Goal: Information Seeking & Learning: Learn about a topic

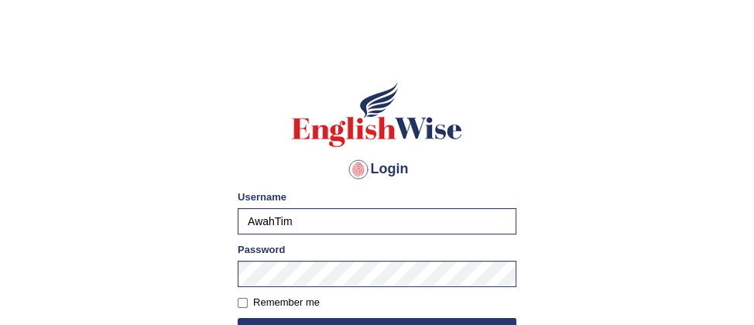
scroll to position [56, 0]
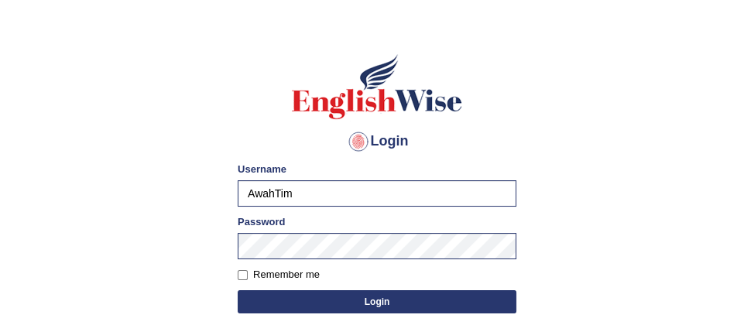
click at [432, 300] on button "Login" at bounding box center [377, 301] width 279 height 23
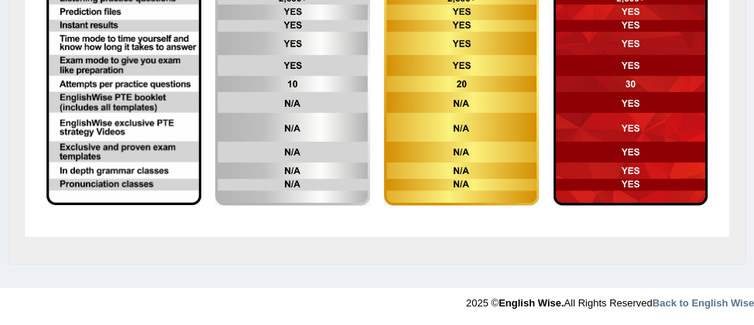
scroll to position [543, 0]
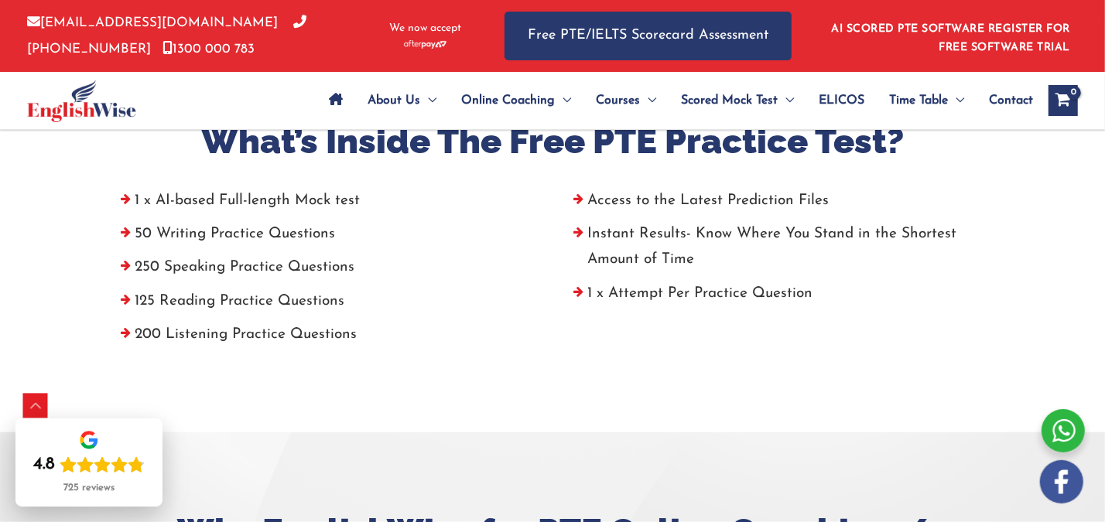
scroll to position [652, 0]
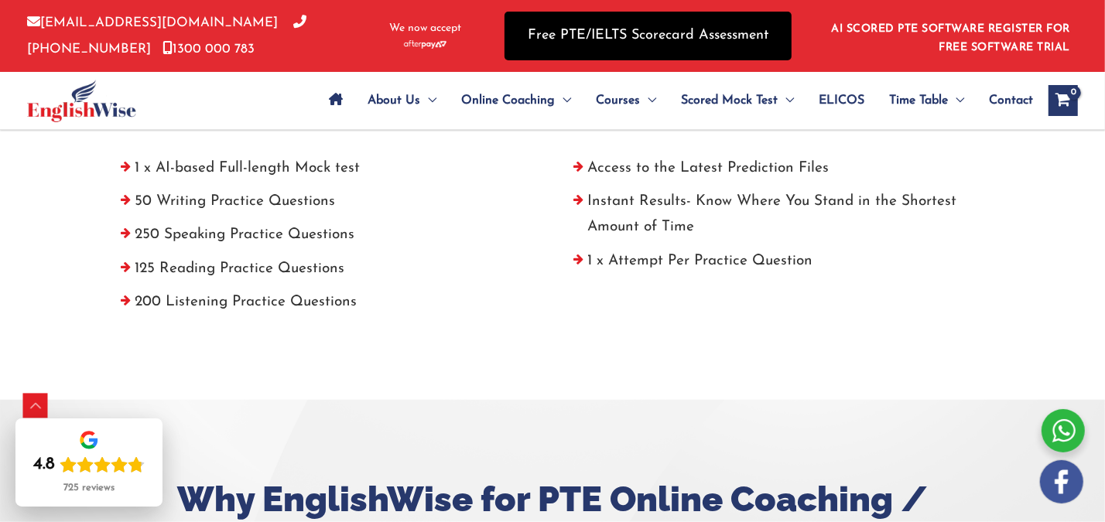
click at [641, 39] on link "Free PTE/IELTS Scorecard Assessment" at bounding box center [648, 36] width 287 height 49
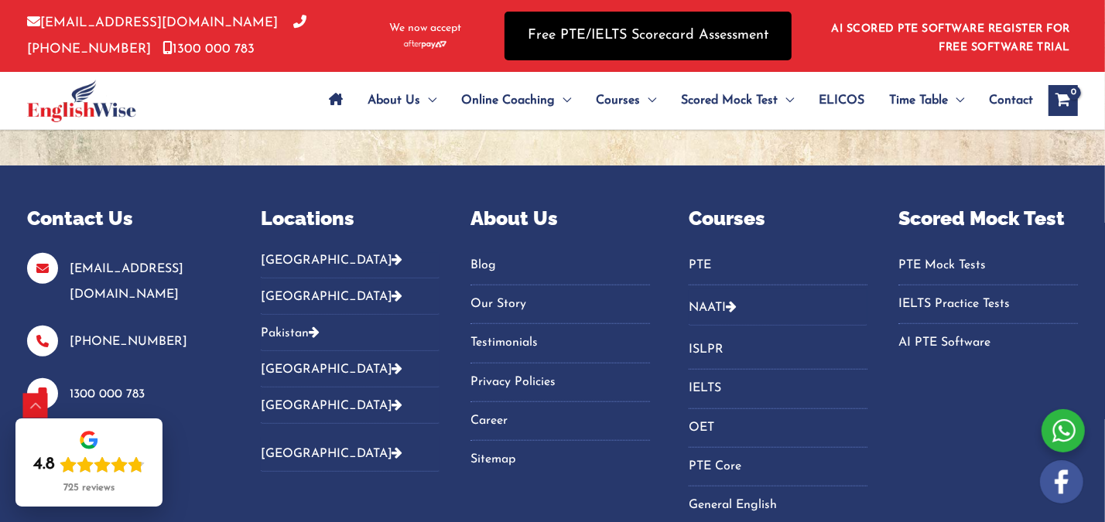
scroll to position [802, 0]
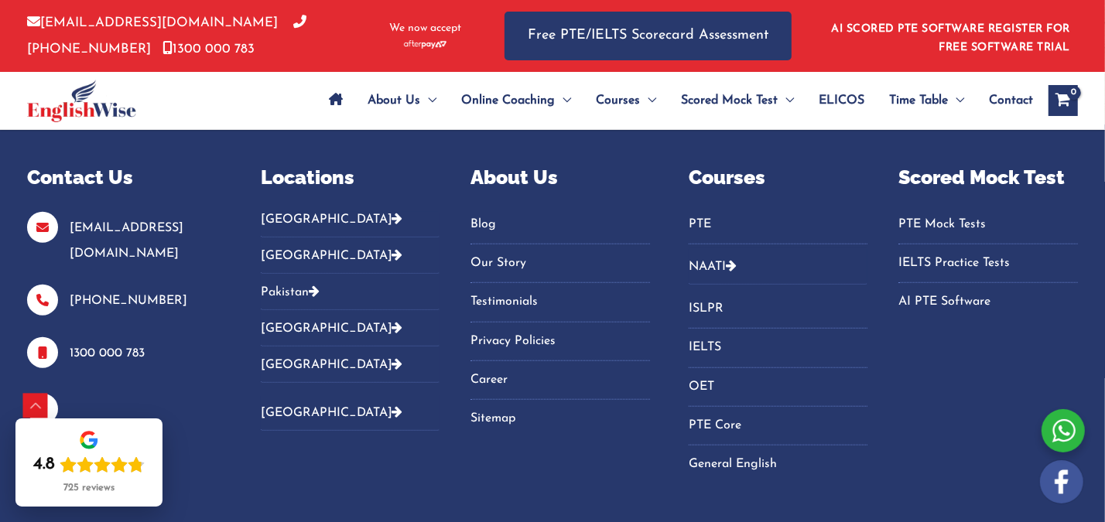
click at [697, 221] on link "PTE" at bounding box center [779, 225] width 180 height 26
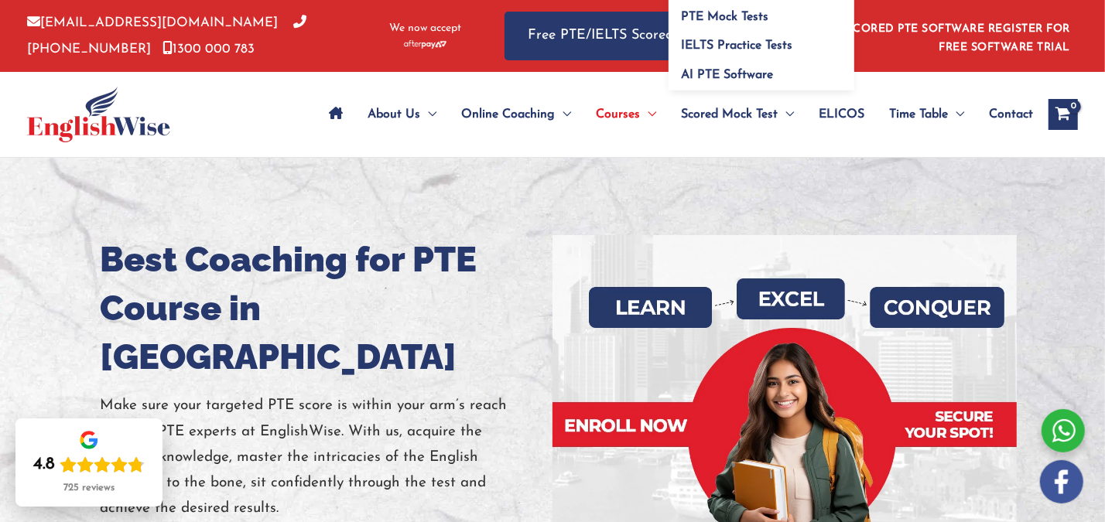
click at [781, 97] on header "info@englishwise.com.au 02-8628-7293 1300 000 783 We now accept Free PTE/IELTS …" at bounding box center [552, 79] width 1105 height 158
click at [781, 97] on span "Menu Toggle" at bounding box center [786, 114] width 16 height 54
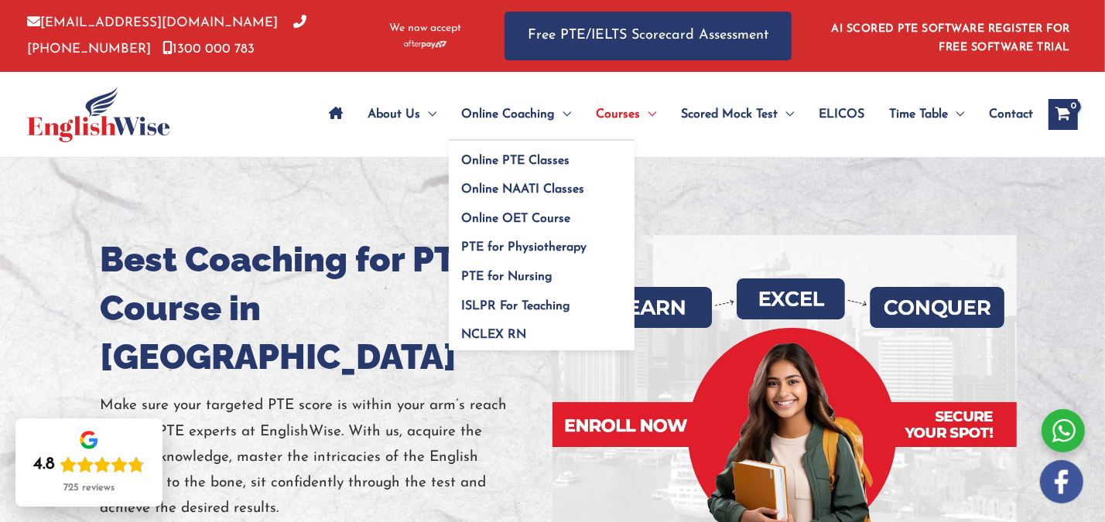
click at [524, 98] on span "Online Coaching" at bounding box center [508, 114] width 94 height 54
click at [512, 156] on span "Online PTE Classes" at bounding box center [515, 161] width 108 height 12
